Goal: Navigation & Orientation: Find specific page/section

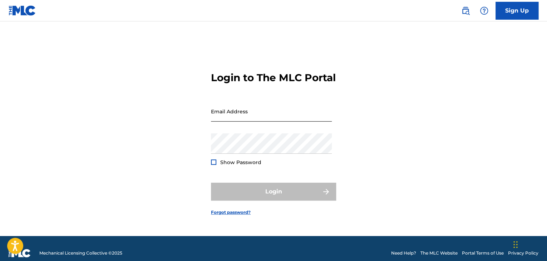
click at [286, 115] on input "Email Address" at bounding box center [271, 111] width 121 height 20
type input "mucihmusic@gmail.com"
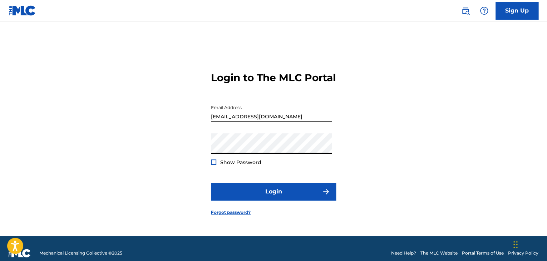
click at [242, 166] on span "Show Password" at bounding box center [240, 162] width 41 height 6
click at [232, 166] on span "Show Password" at bounding box center [240, 162] width 41 height 6
click at [211, 165] on div at bounding box center [213, 162] width 5 height 5
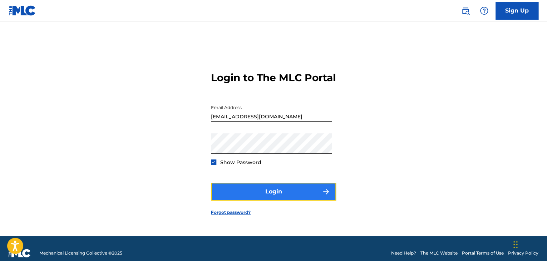
click at [265, 196] on button "Login" at bounding box center [273, 192] width 125 height 18
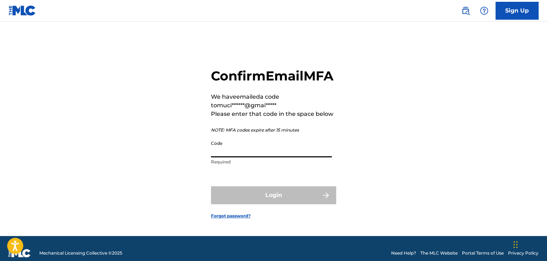
paste input "888594"
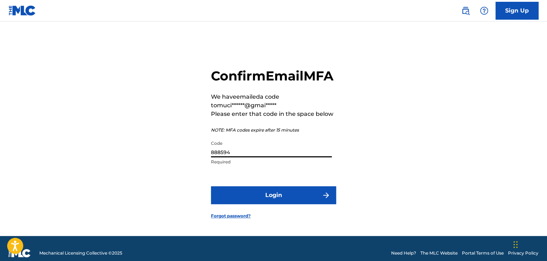
type input "888594"
click at [292, 216] on form "Confirm Email MFA We have emailed a code to muci******@gmai***** Please enter t…" at bounding box center [273, 137] width 125 height 197
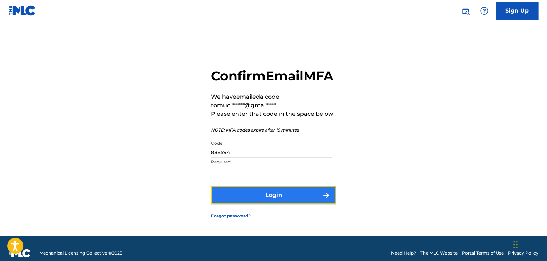
click at [290, 204] on button "Login" at bounding box center [273, 195] width 125 height 18
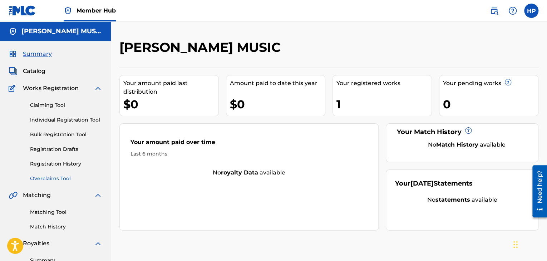
click at [55, 181] on link "Overclaims Tool" at bounding box center [66, 179] width 72 height 8
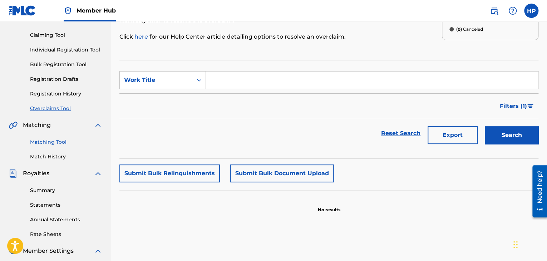
scroll to position [70, 0]
click at [65, 153] on link "Match History" at bounding box center [66, 157] width 72 height 8
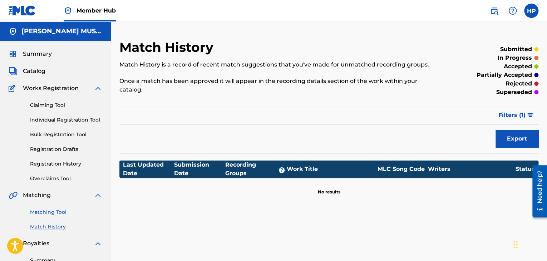
click at [60, 211] on link "Matching Tool" at bounding box center [66, 213] width 72 height 8
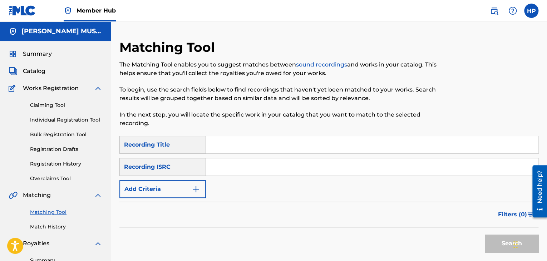
click at [290, 151] on input "Search Form" at bounding box center [372, 144] width 332 height 17
click at [221, 160] on input "Search Form" at bounding box center [372, 166] width 332 height 17
click at [219, 146] on input "Search Form" at bounding box center [372, 144] width 332 height 17
click at [39, 70] on span "Catalog" at bounding box center [34, 71] width 23 height 9
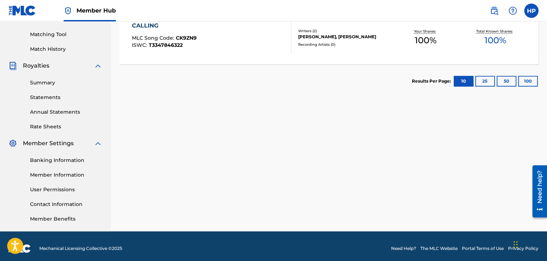
scroll to position [178, 0]
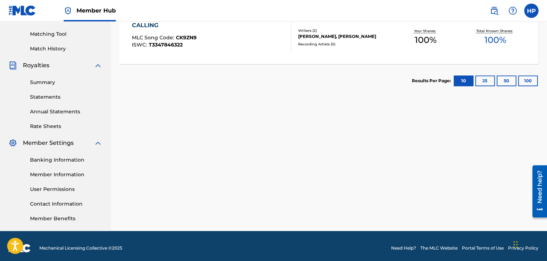
click at [50, 131] on div "Summary Catalog Works Registration Claiming Tool Individual Registration Tool B…" at bounding box center [55, 47] width 111 height 368
click at [53, 125] on link "Rate Sheets" at bounding box center [66, 127] width 72 height 8
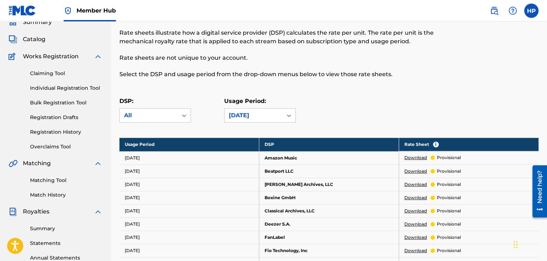
scroll to position [31, 0]
